Goal: Navigation & Orientation: Find specific page/section

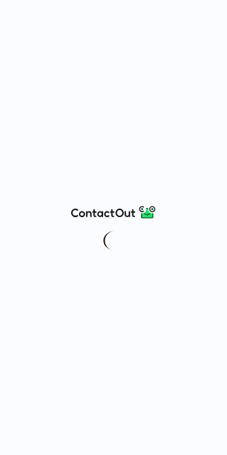
click at [0, 217] on div at bounding box center [113, 227] width 227 height 455
